Goal: Task Accomplishment & Management: Use online tool/utility

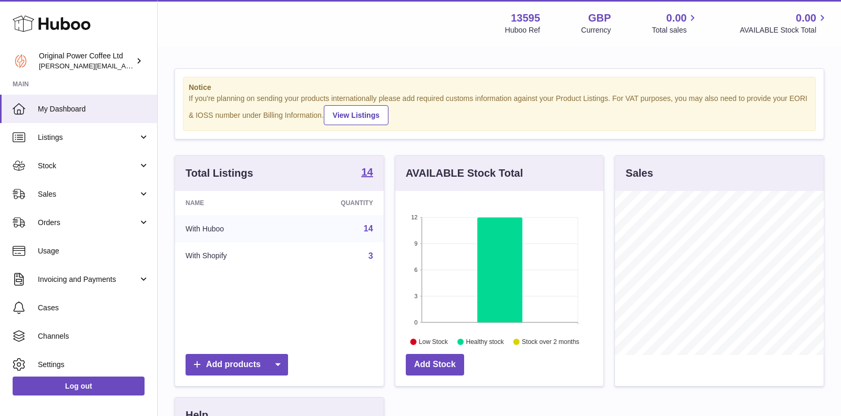
scroll to position [164, 209]
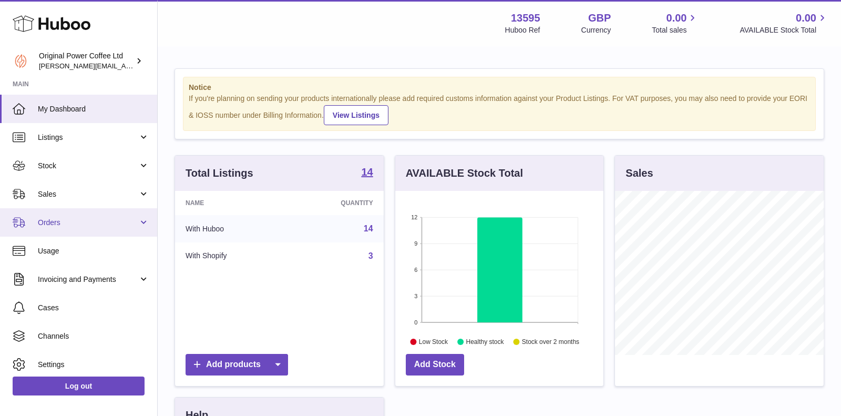
click at [46, 216] on link "Orders" at bounding box center [78, 222] width 157 height 28
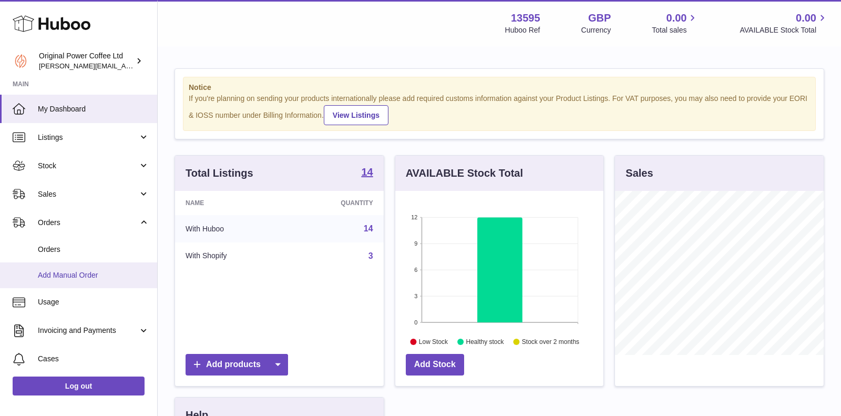
click at [80, 277] on span "Add Manual Order" at bounding box center [93, 275] width 111 height 10
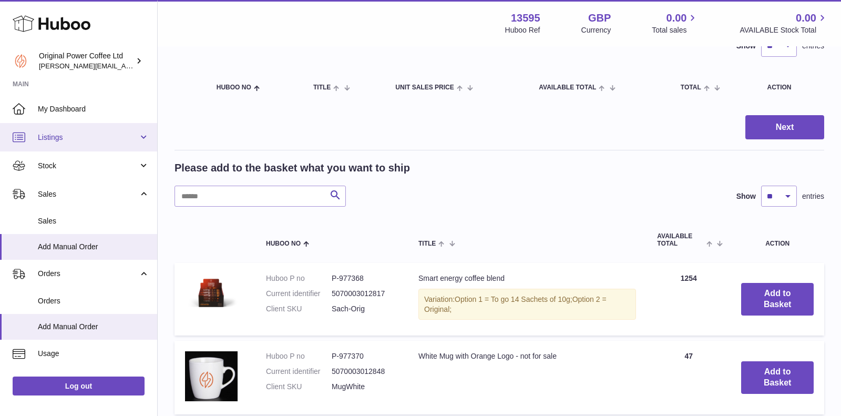
click at [58, 139] on span "Listings" at bounding box center [88, 138] width 100 height 10
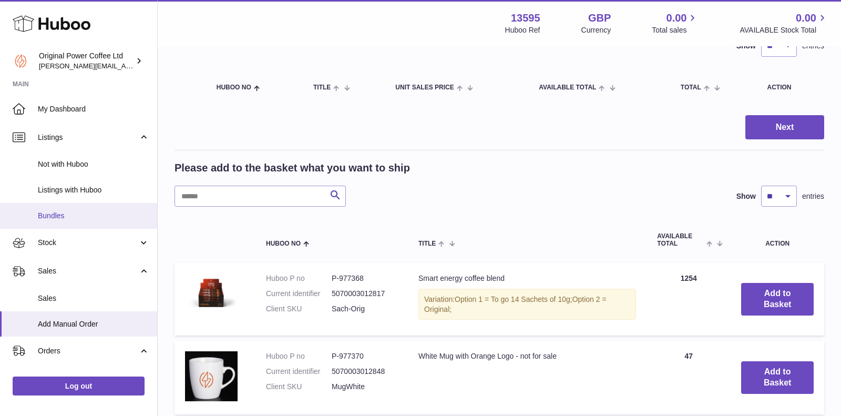
click at [47, 215] on span "Bundles" at bounding box center [93, 216] width 111 height 10
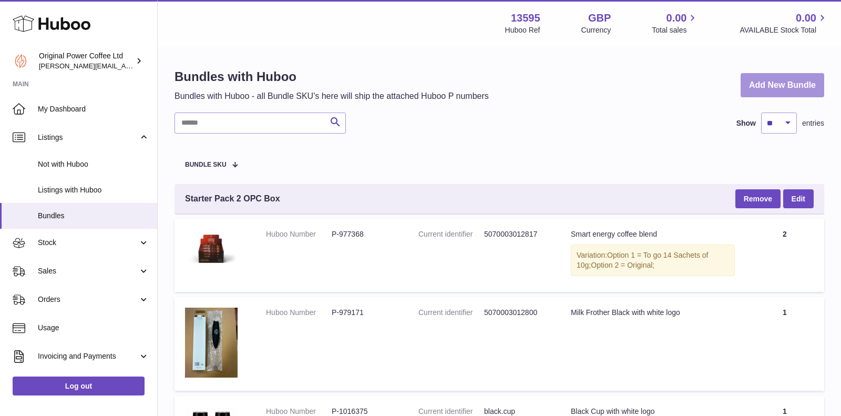
click at [801, 89] on link "Add New Bundle" at bounding box center [783, 85] width 84 height 25
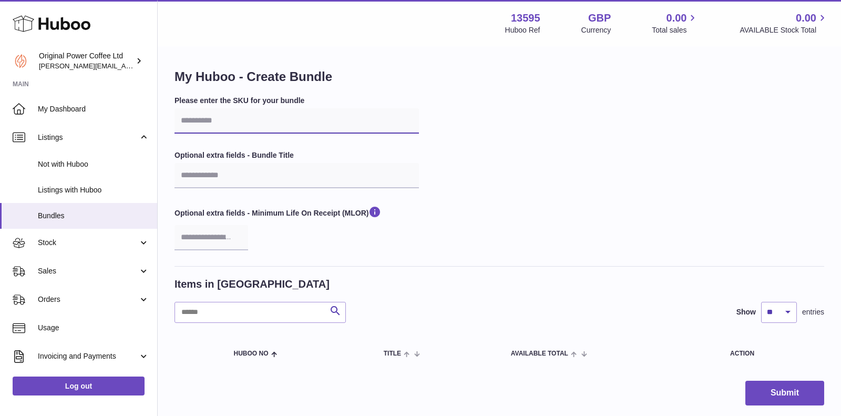
click at [221, 125] on input "text" at bounding box center [297, 120] width 245 height 25
type input "**********"
click at [269, 177] on input "text" at bounding box center [297, 175] width 245 height 25
type input "**********"
click at [212, 241] on input "number" at bounding box center [212, 237] width 74 height 25
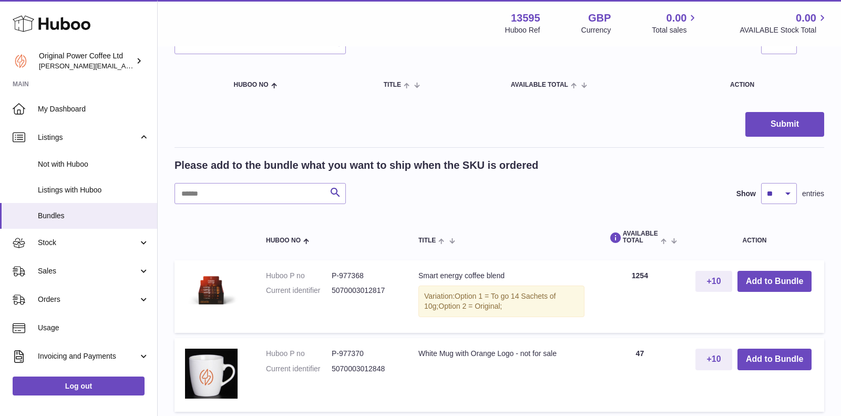
scroll to position [270, 0]
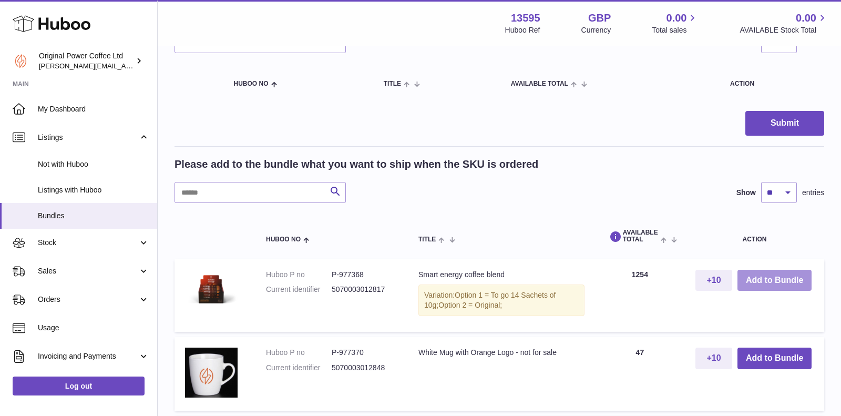
click at [764, 271] on button "Add to Bundle" at bounding box center [775, 281] width 74 height 22
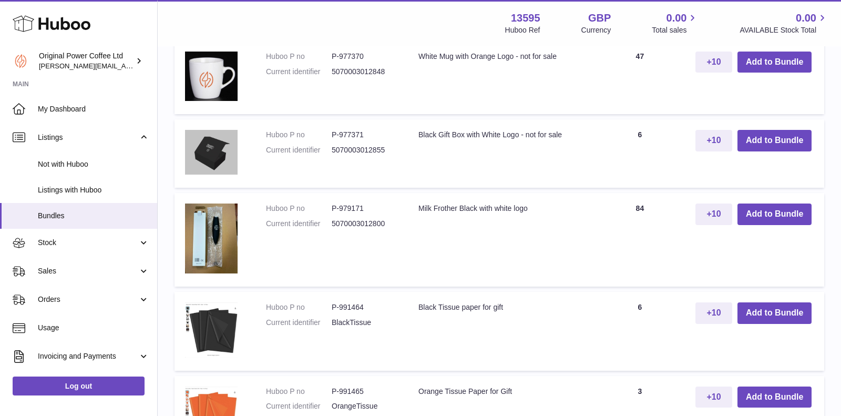
scroll to position [643, 0]
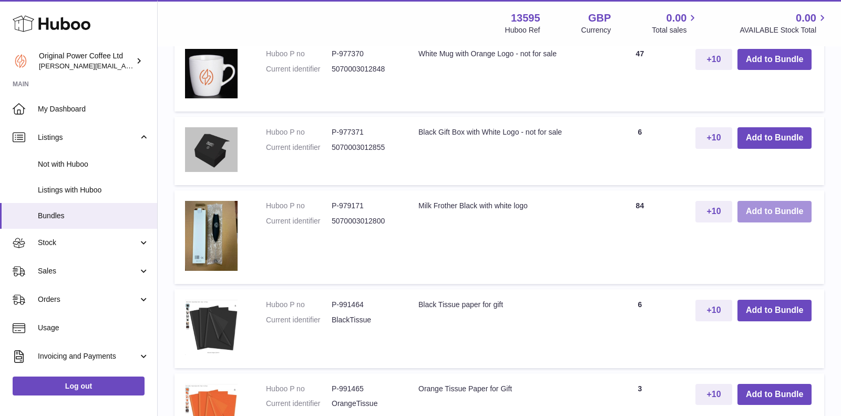
click at [780, 207] on button "Add to Bundle" at bounding box center [775, 212] width 74 height 22
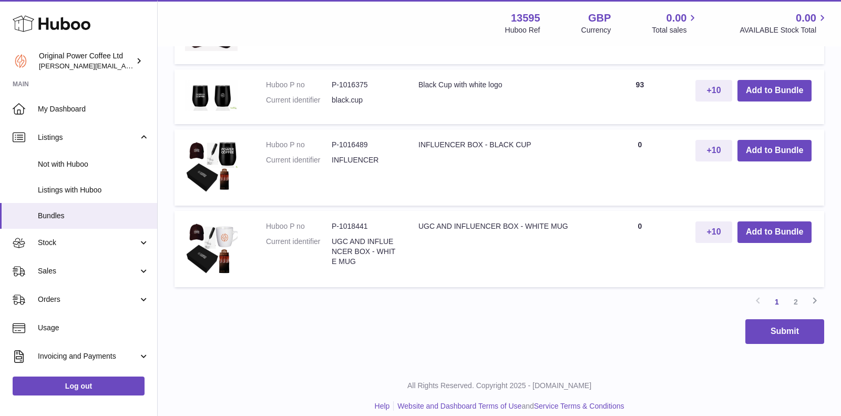
scroll to position [1221, 0]
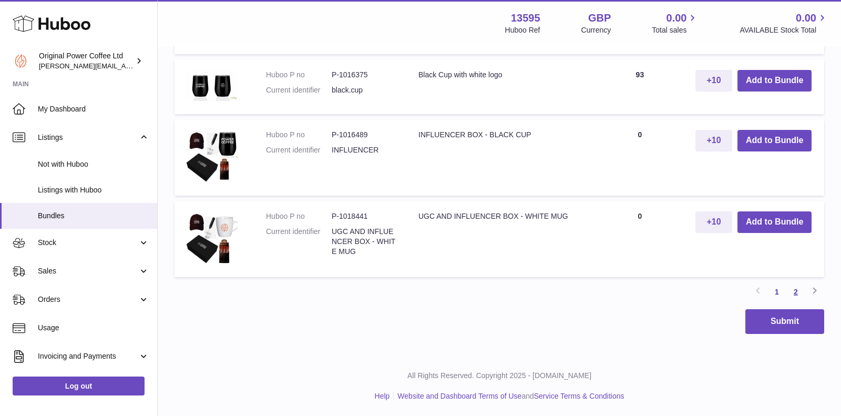
click at [798, 290] on link "2" at bounding box center [796, 291] width 19 height 19
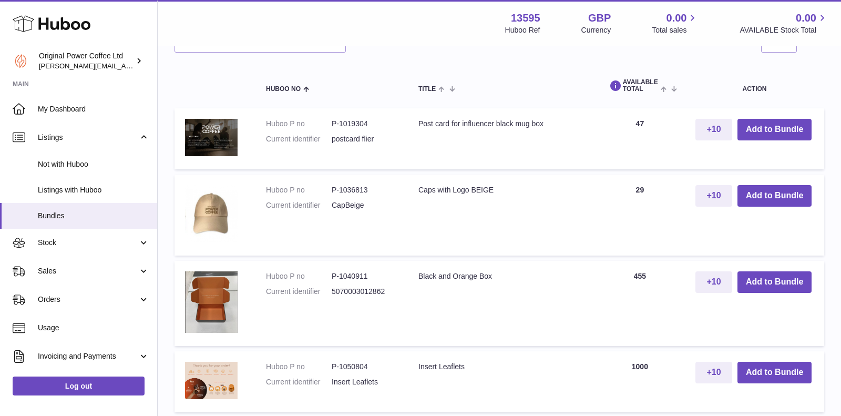
scroll to position [596, 0]
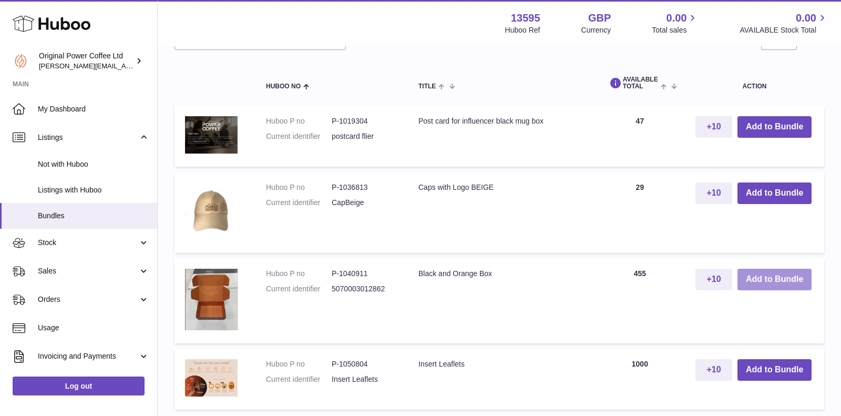
click at [788, 281] on button "Add to Bundle" at bounding box center [775, 280] width 74 height 22
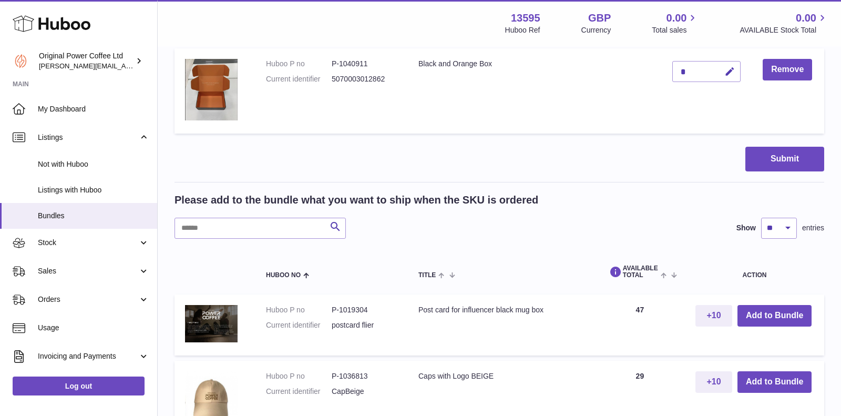
scroll to position [819, 0]
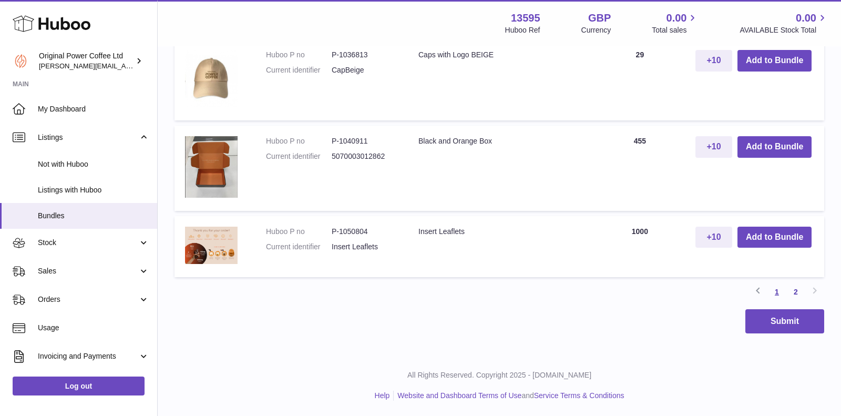
click at [779, 287] on link "1" at bounding box center [777, 291] width 19 height 19
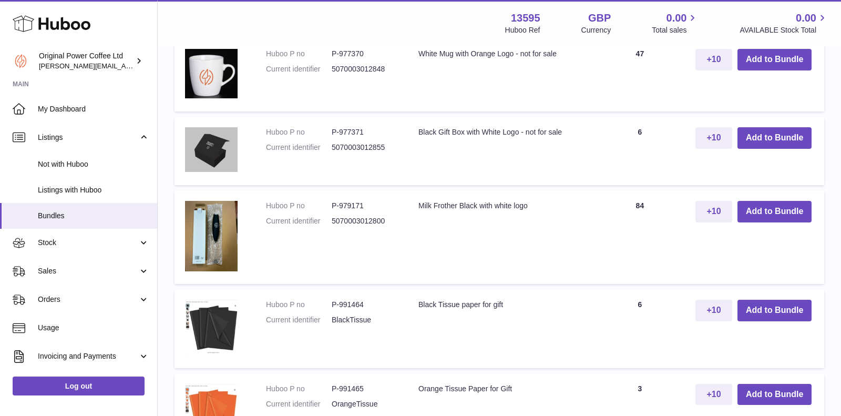
scroll to position [849, 0]
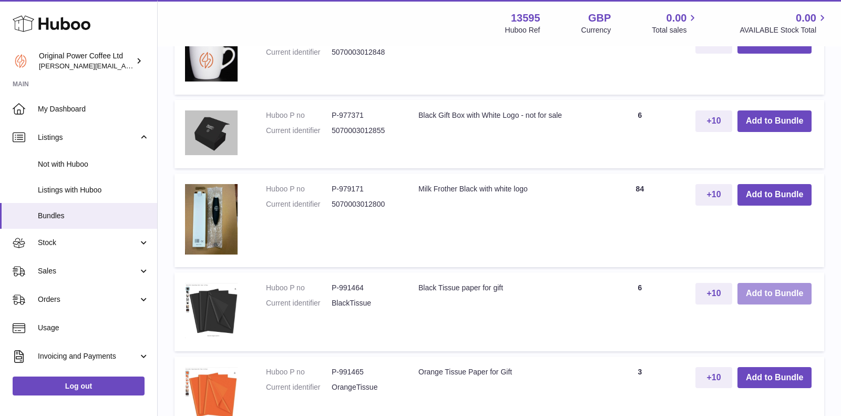
click at [784, 293] on button "Add to Bundle" at bounding box center [775, 294] width 74 height 22
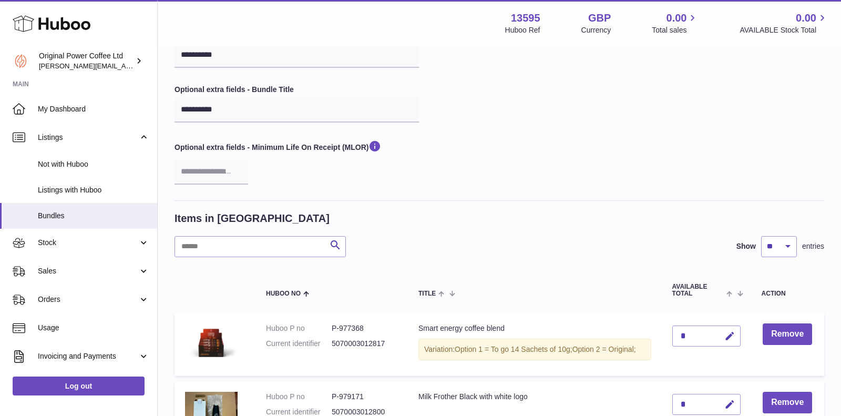
scroll to position [0, 0]
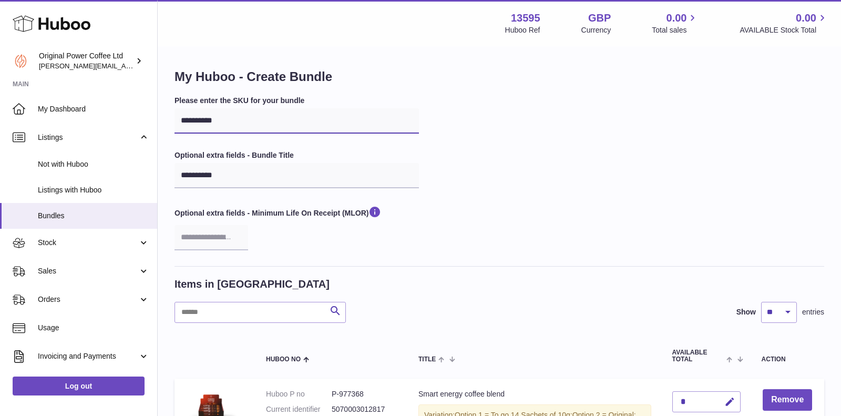
click at [242, 123] on input "**********" at bounding box center [297, 120] width 245 height 25
type input "**********"
click at [240, 175] on input "**********" at bounding box center [297, 175] width 245 height 25
type input "**********"
click at [258, 121] on input "**********" at bounding box center [297, 120] width 245 height 25
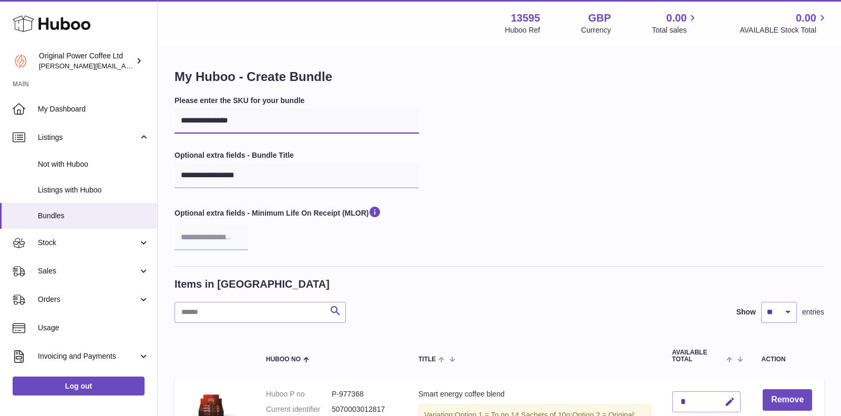
type input "**********"
click at [416, 153] on label "Optional extra fields - Bundle Title" at bounding box center [297, 155] width 245 height 10
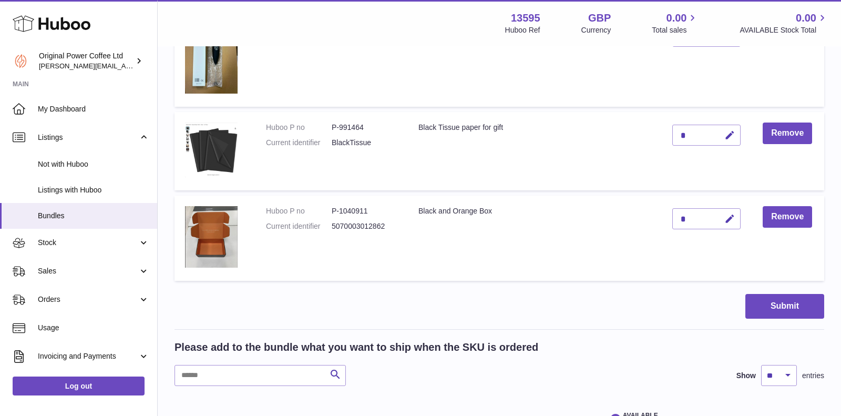
scroll to position [435, 0]
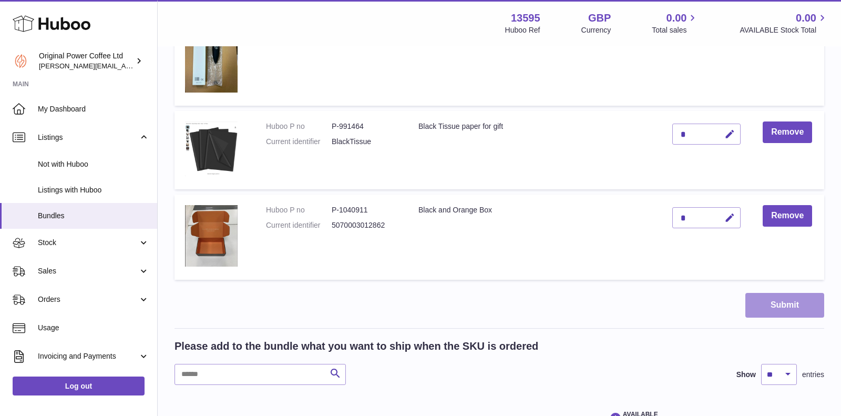
click at [807, 302] on button "Submit" at bounding box center [785, 305] width 79 height 25
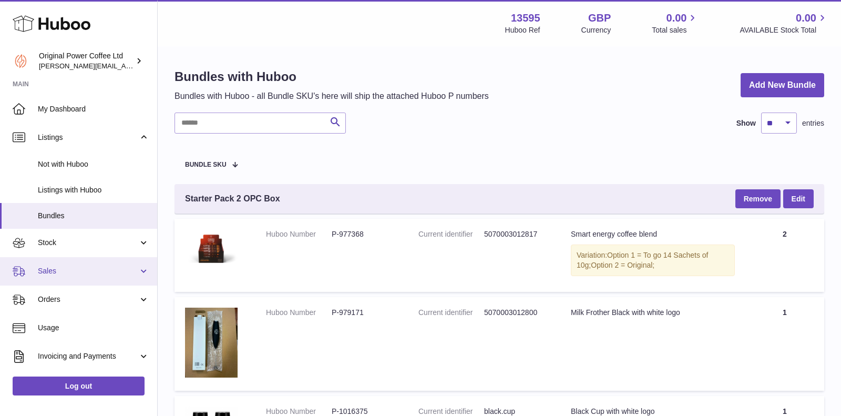
click at [58, 272] on span "Sales" at bounding box center [88, 271] width 100 height 10
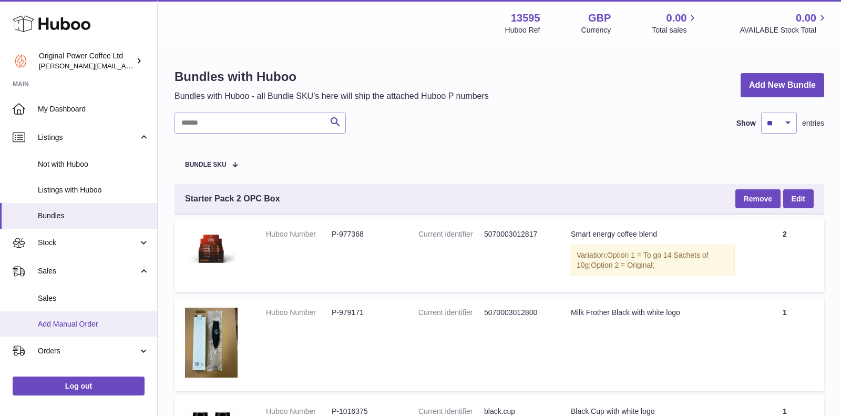
click at [70, 324] on span "Add Manual Order" at bounding box center [93, 324] width 111 height 10
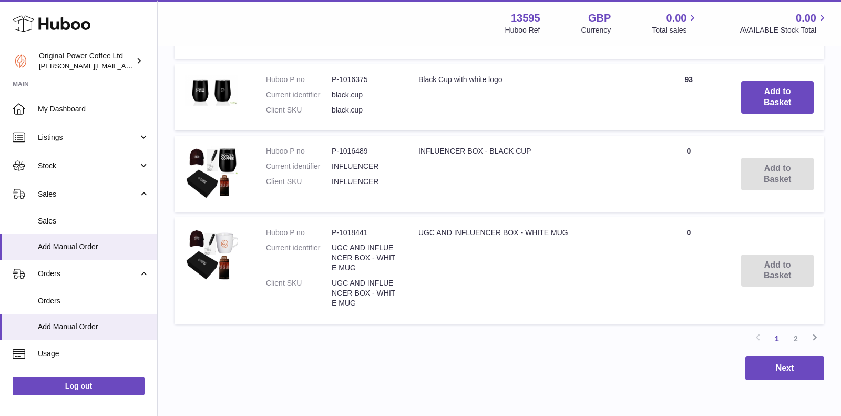
scroll to position [917, 0]
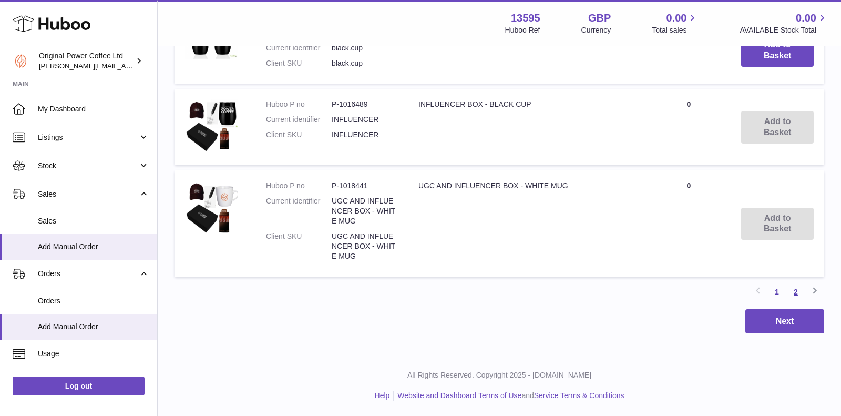
click at [802, 287] on link "2" at bounding box center [796, 291] width 19 height 19
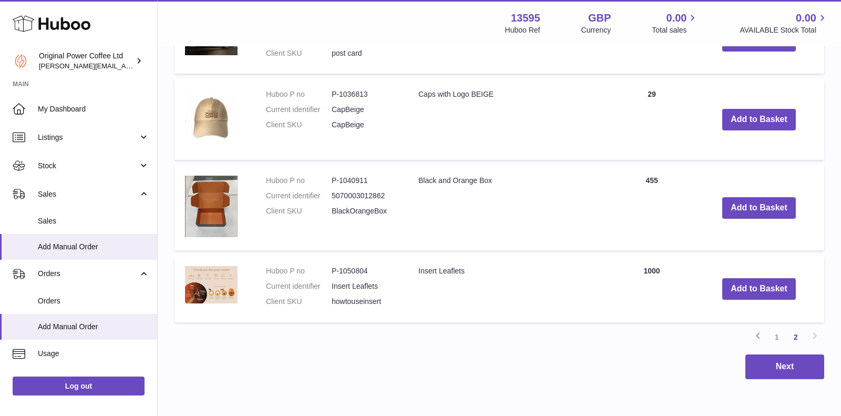
scroll to position [393, 0]
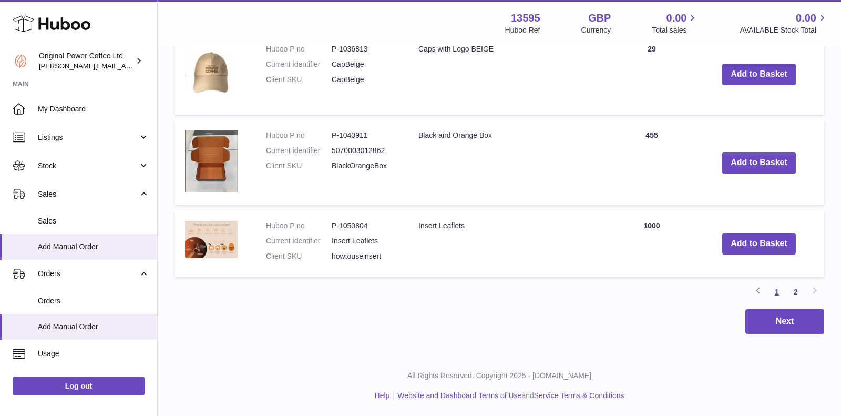
click at [776, 290] on link "1" at bounding box center [777, 291] width 19 height 19
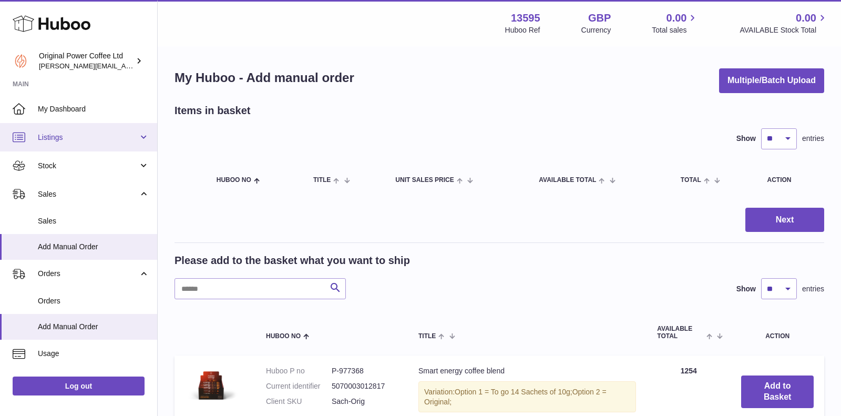
click at [62, 136] on span "Listings" at bounding box center [88, 138] width 100 height 10
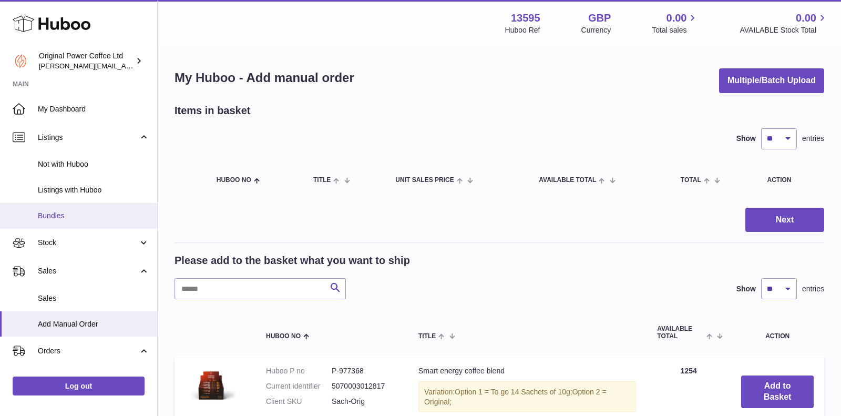
click at [65, 214] on span "Bundles" at bounding box center [93, 216] width 111 height 10
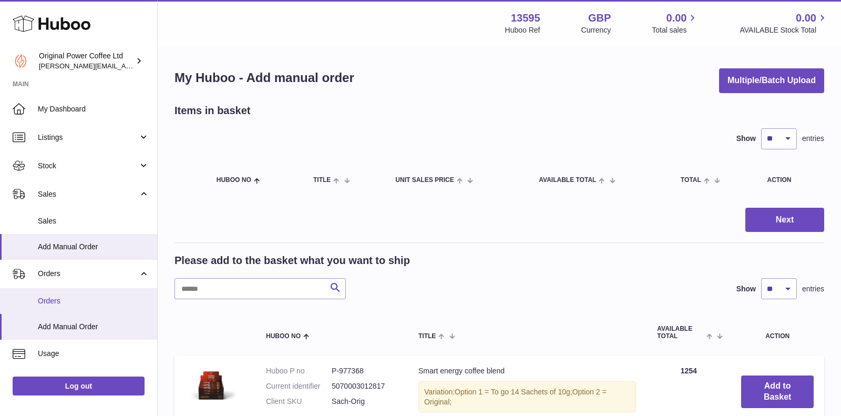
scroll to position [136, 0]
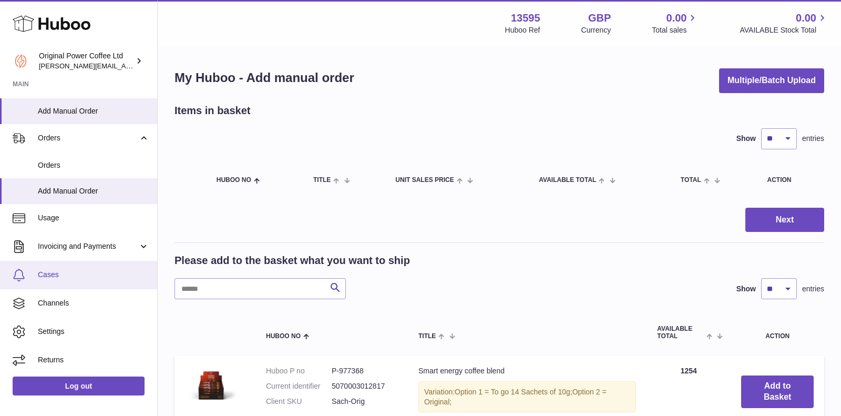
click at [56, 279] on link "Cases" at bounding box center [78, 275] width 157 height 28
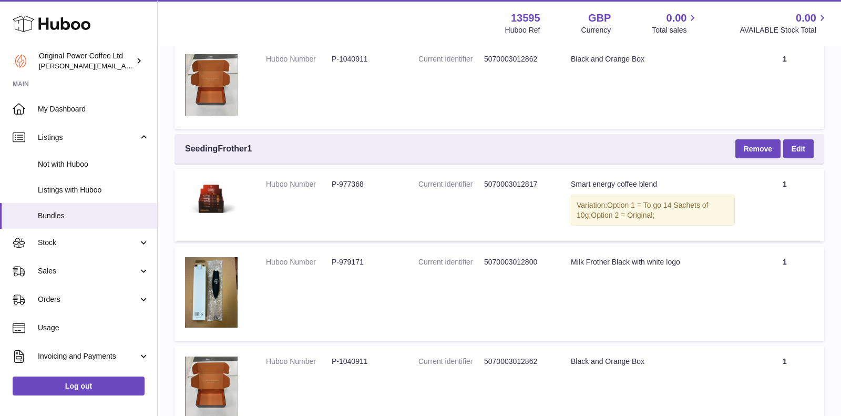
scroll to position [767, 0]
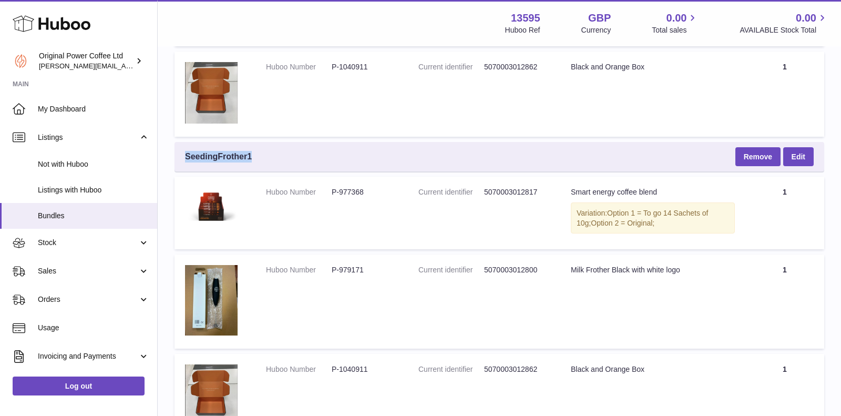
drag, startPoint x: 267, startPoint y: 157, endPoint x: 179, endPoint y: 156, distance: 87.3
click at [179, 156] on div "SeedingFrother1 Remove Edit" at bounding box center [500, 156] width 650 height 29
copy span "SeedingFrother1"
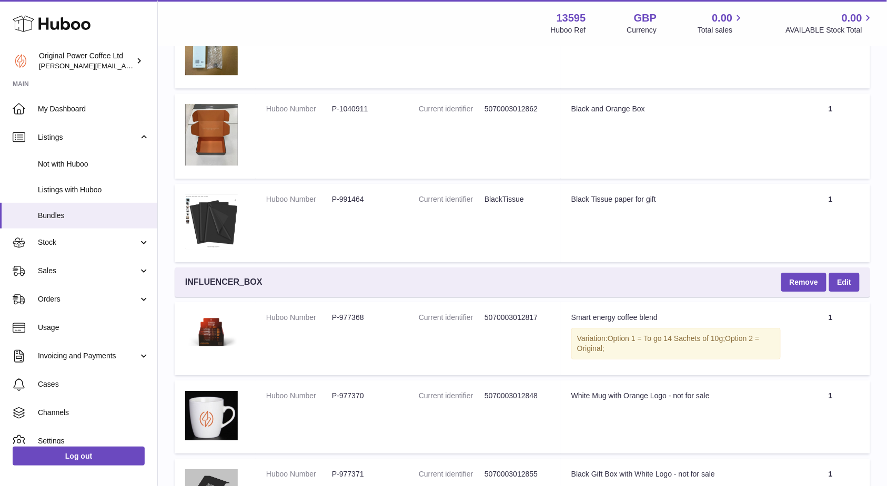
scroll to position [1029, 0]
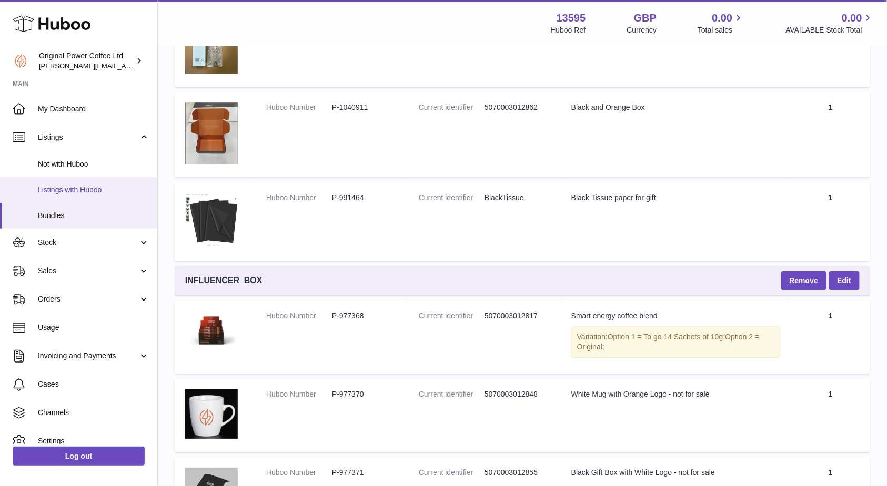
click at [57, 186] on span "Listings with Huboo" at bounding box center [93, 190] width 111 height 10
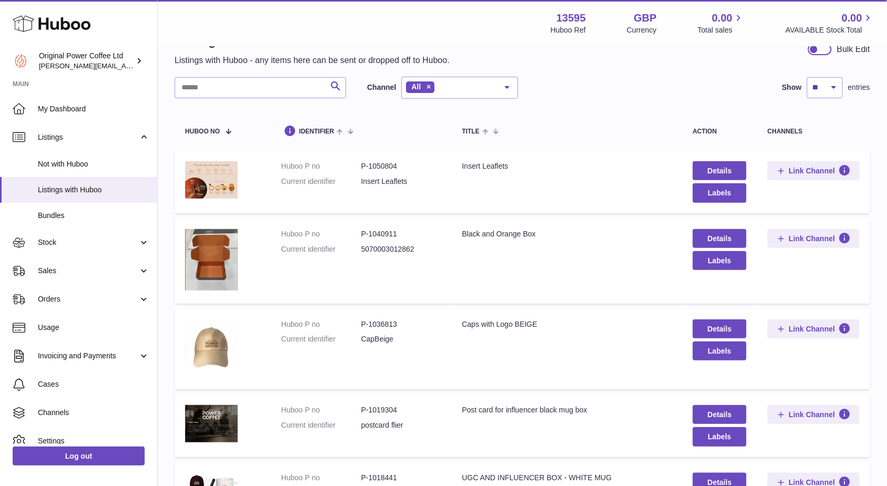
scroll to position [35, 0]
drag, startPoint x: 292, startPoint y: 165, endPoint x: 450, endPoint y: 190, distance: 159.8
click at [450, 190] on td "Huboo P no P-1050804 Current identifier Insert Leaflets" at bounding box center [361, 182] width 181 height 62
drag, startPoint x: 363, startPoint y: 162, endPoint x: 416, endPoint y: 167, distance: 52.8
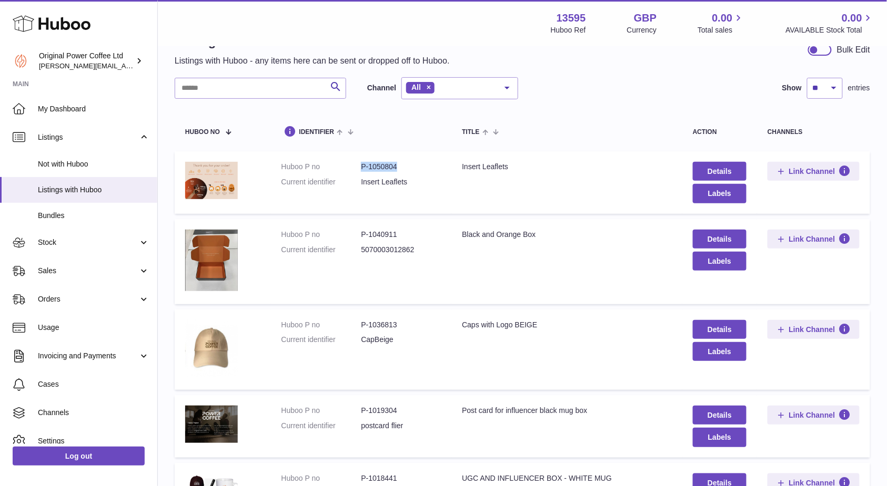
click at [416, 167] on dl "Huboo P no P-1050804 Current identifier Insert Leaflets" at bounding box center [361, 177] width 160 height 31
copy dl "P-1050804"
click at [54, 302] on span "Orders" at bounding box center [88, 299] width 100 height 10
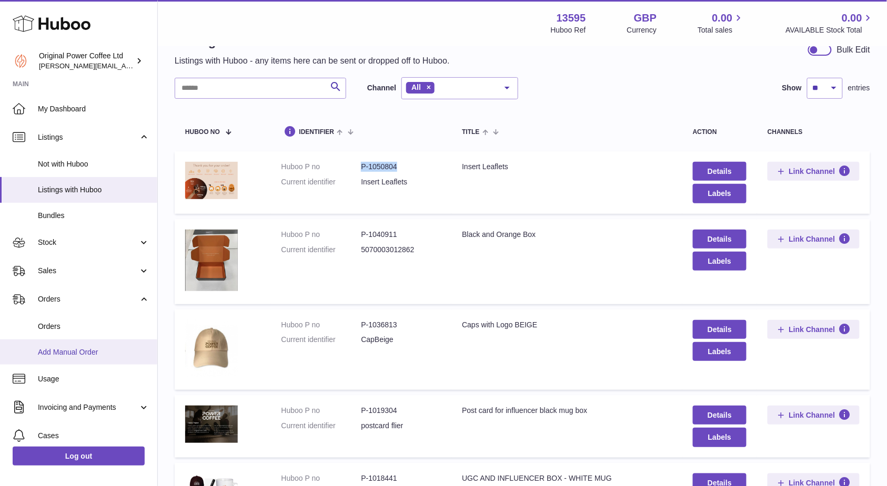
click at [65, 355] on span "Add Manual Order" at bounding box center [93, 353] width 111 height 10
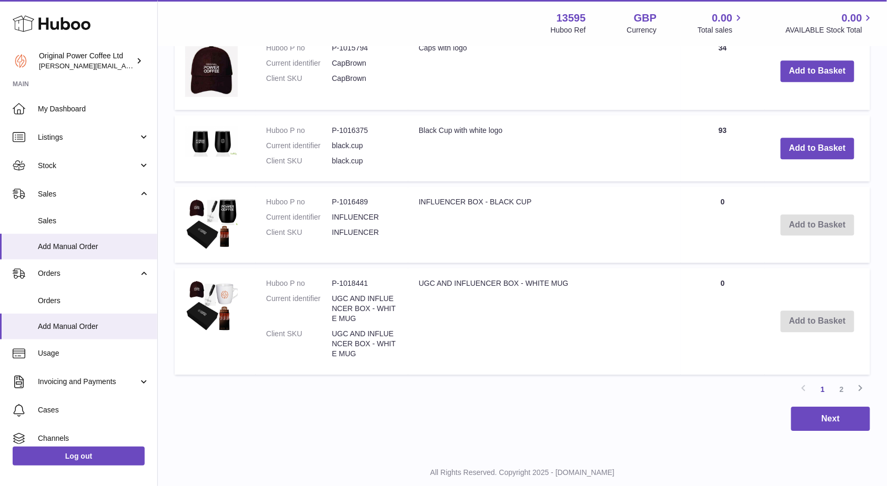
scroll to position [840, 0]
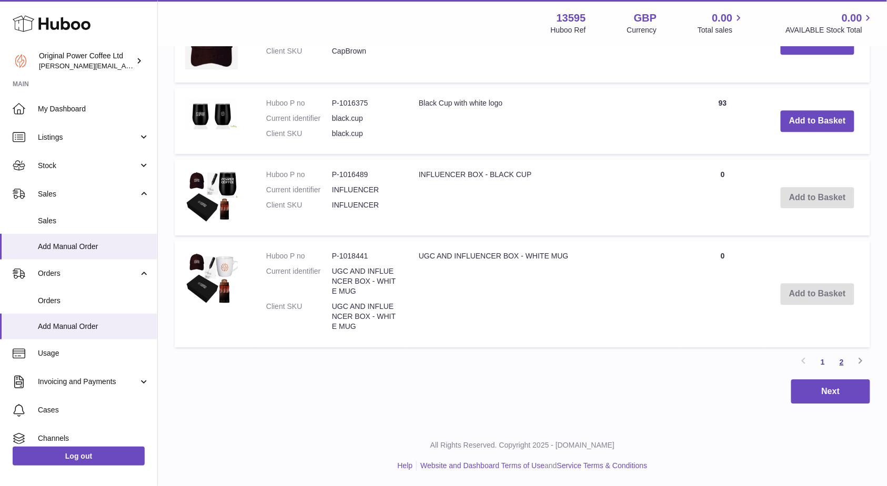
click at [845, 361] on link "2" at bounding box center [841, 362] width 19 height 19
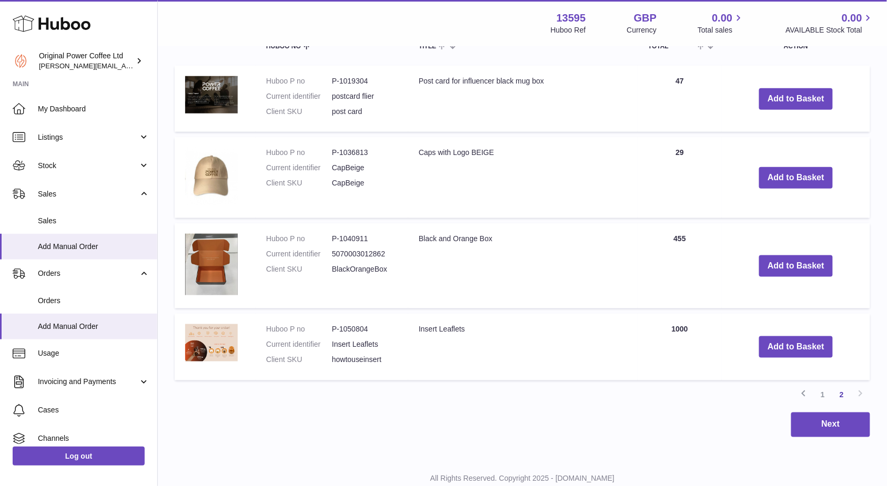
scroll to position [302, 0]
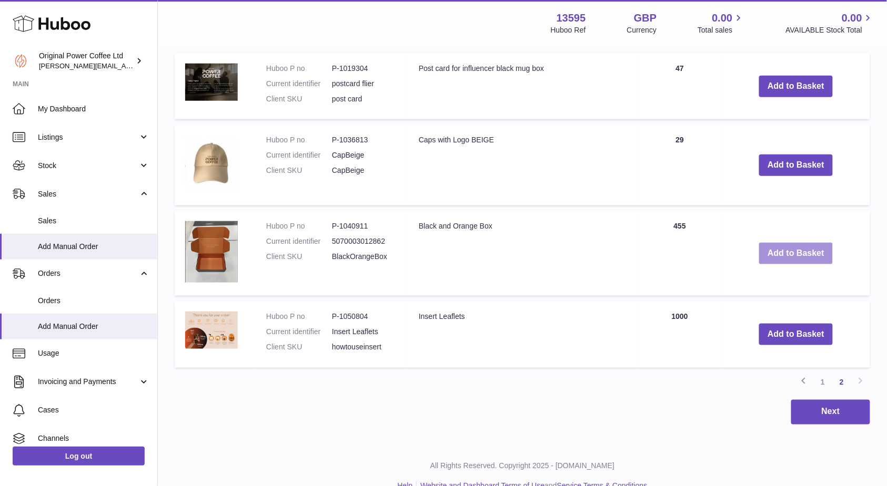
click at [792, 243] on button "Add to Basket" at bounding box center [796, 254] width 74 height 22
click at [808, 338] on button "Add to Basket" at bounding box center [796, 334] width 74 height 22
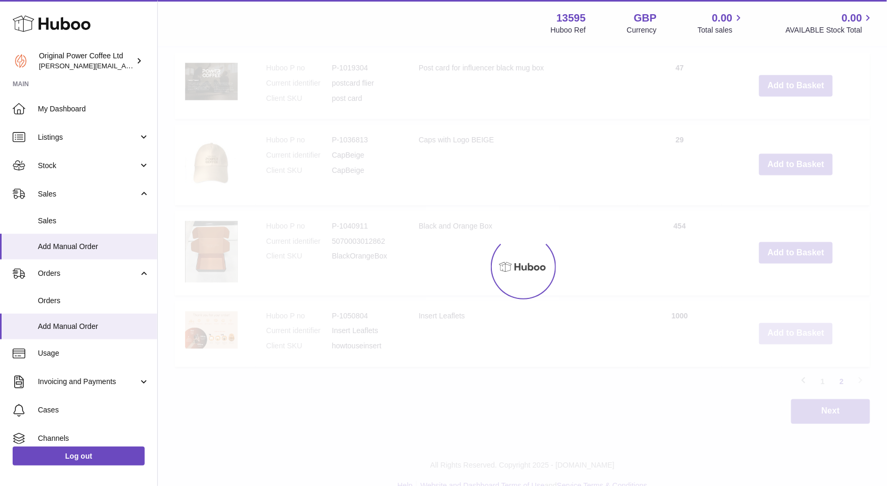
scroll to position [474, 0]
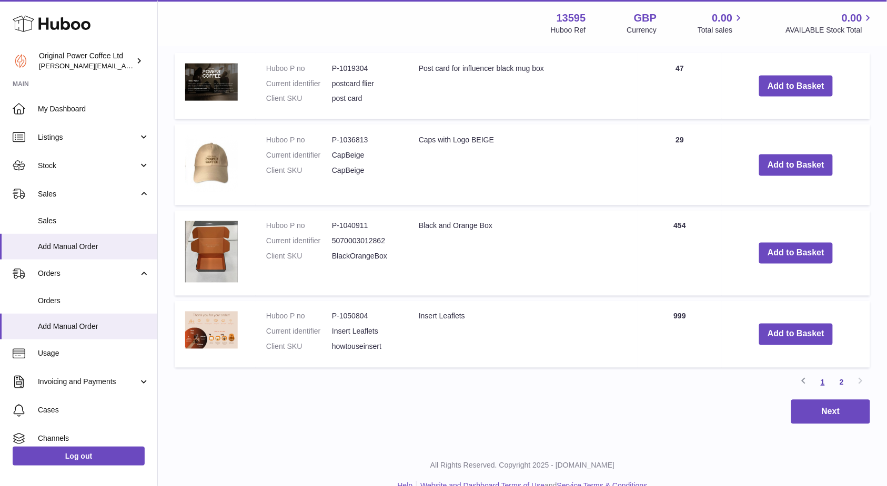
click at [825, 379] on link "1" at bounding box center [822, 382] width 19 height 19
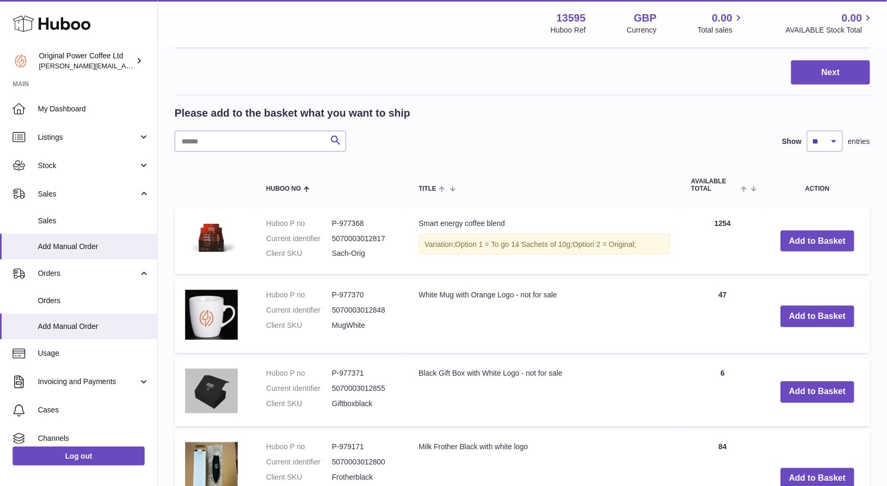
scroll to position [321, 0]
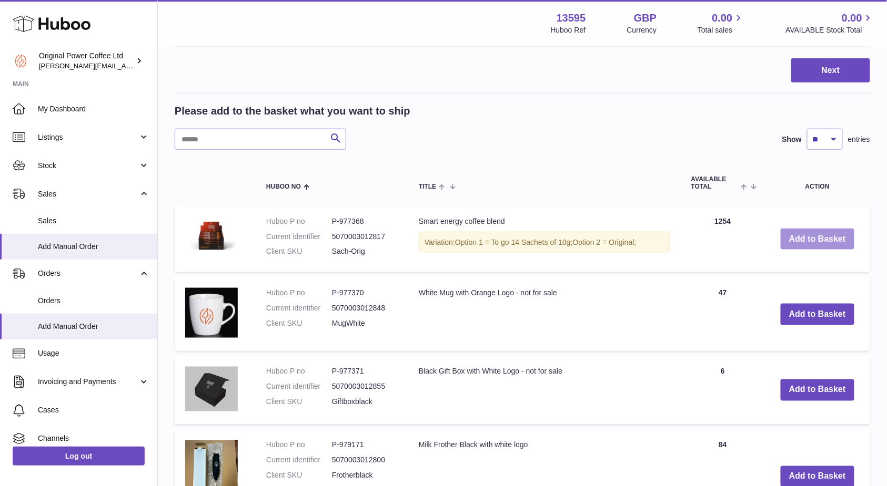
click at [819, 229] on button "Add to Basket" at bounding box center [817, 240] width 74 height 22
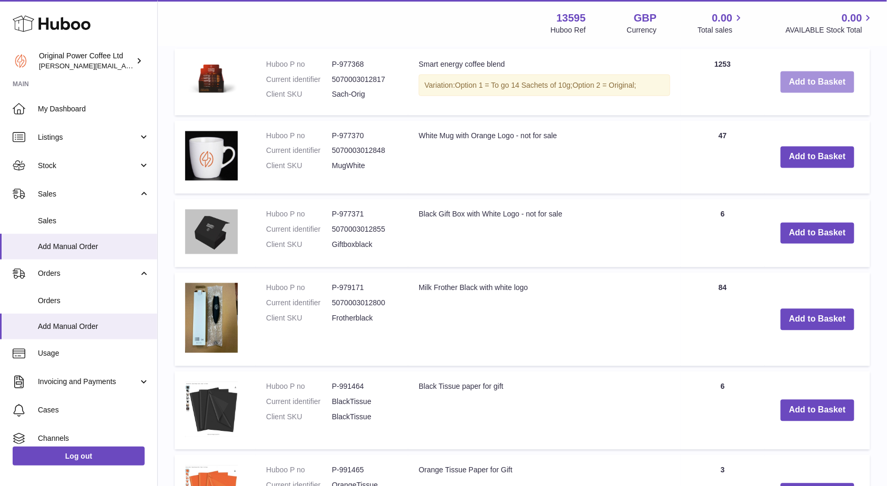
scroll to position [582, 0]
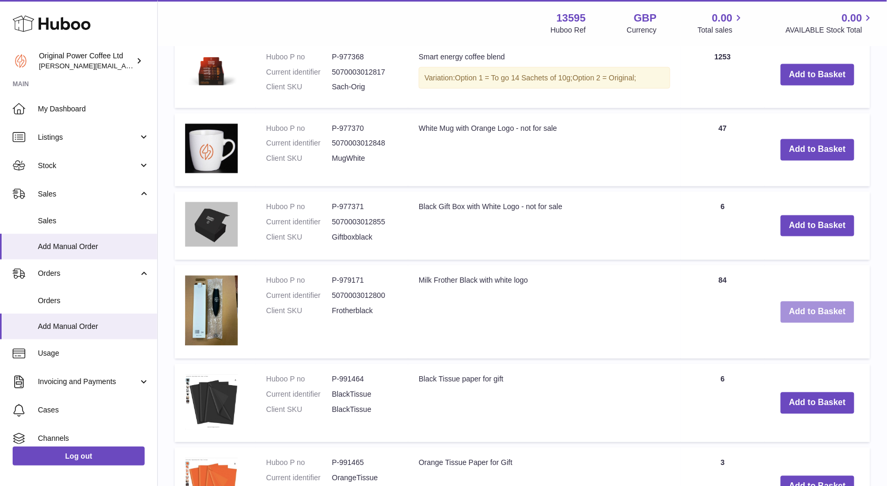
click at [824, 310] on button "Add to Basket" at bounding box center [817, 313] width 74 height 22
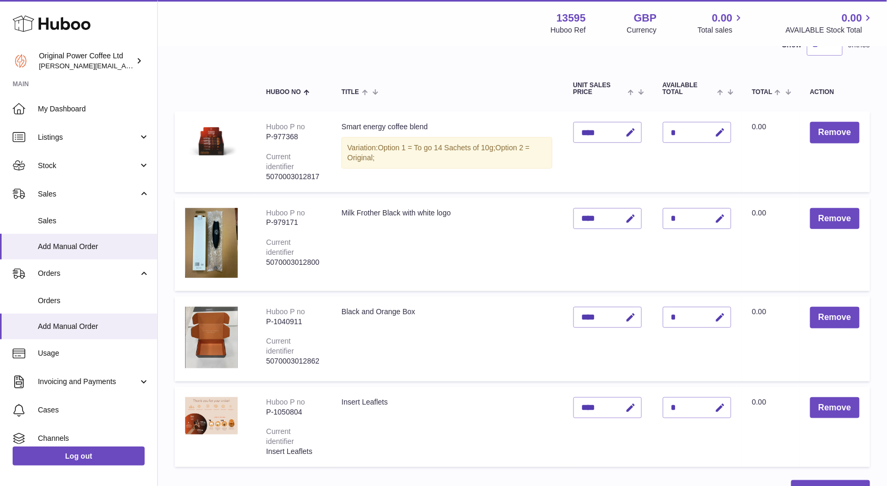
scroll to position [49, 0]
